Goal: Find specific page/section: Find specific page/section

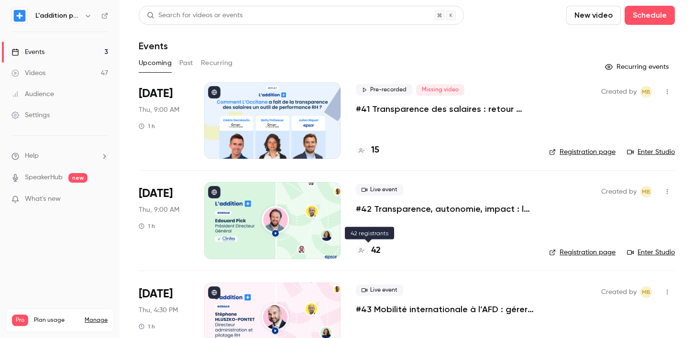
click at [375, 249] on h4 "42" at bounding box center [376, 250] width 10 height 13
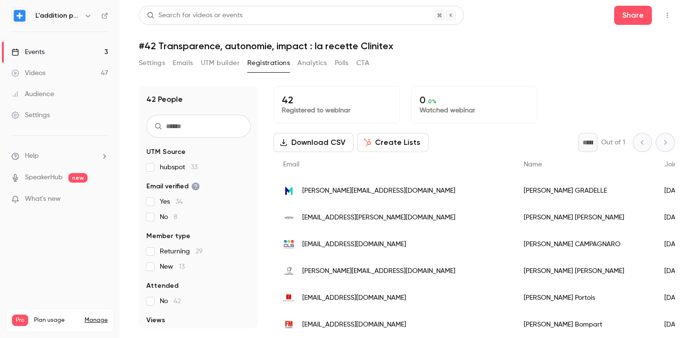
click at [35, 55] on div "Events" at bounding box center [27, 52] width 33 height 10
